Goal: Task Accomplishment & Management: Use online tool/utility

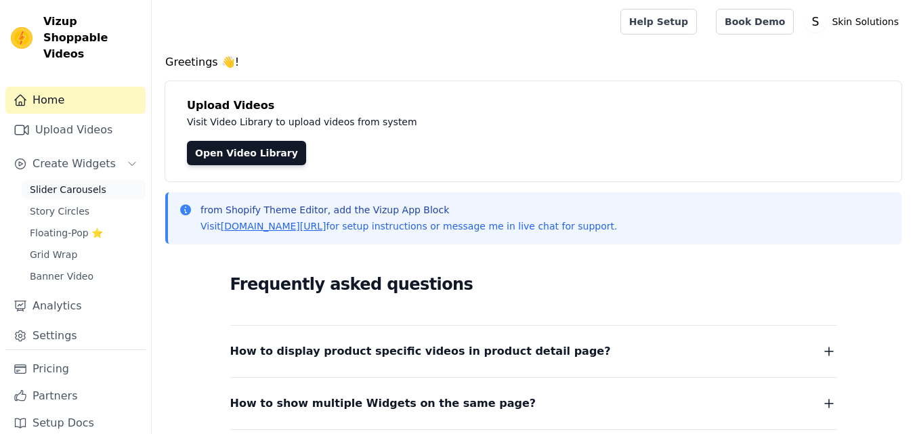
click at [51, 183] on span "Slider Carousels" at bounding box center [68, 190] width 76 height 14
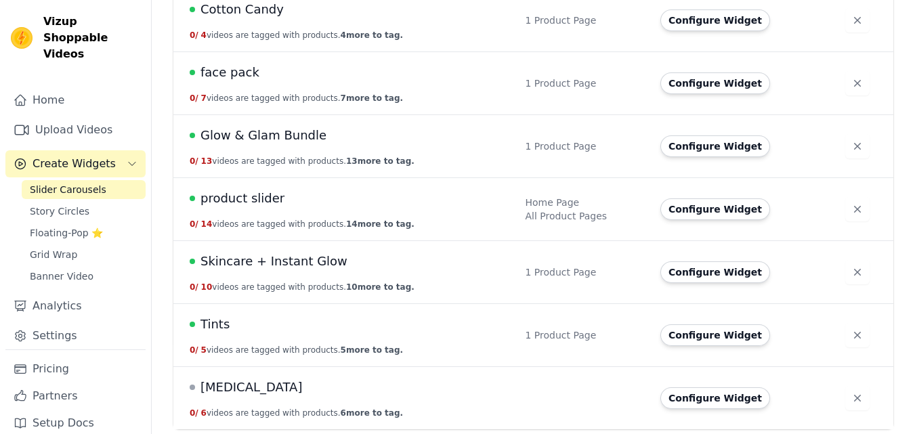
scroll to position [305, 0]
click at [213, 323] on span "Tints" at bounding box center [214, 323] width 29 height 19
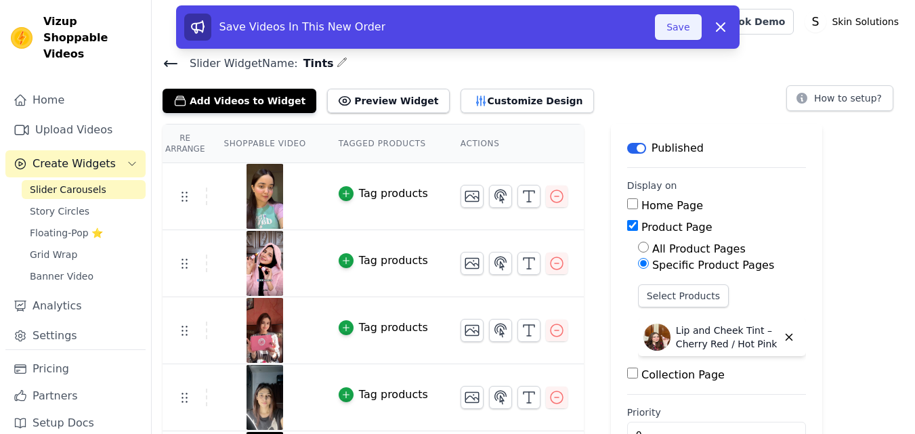
click at [666, 28] on button "Save" at bounding box center [678, 27] width 46 height 26
